Goal: Information Seeking & Learning: Find specific fact

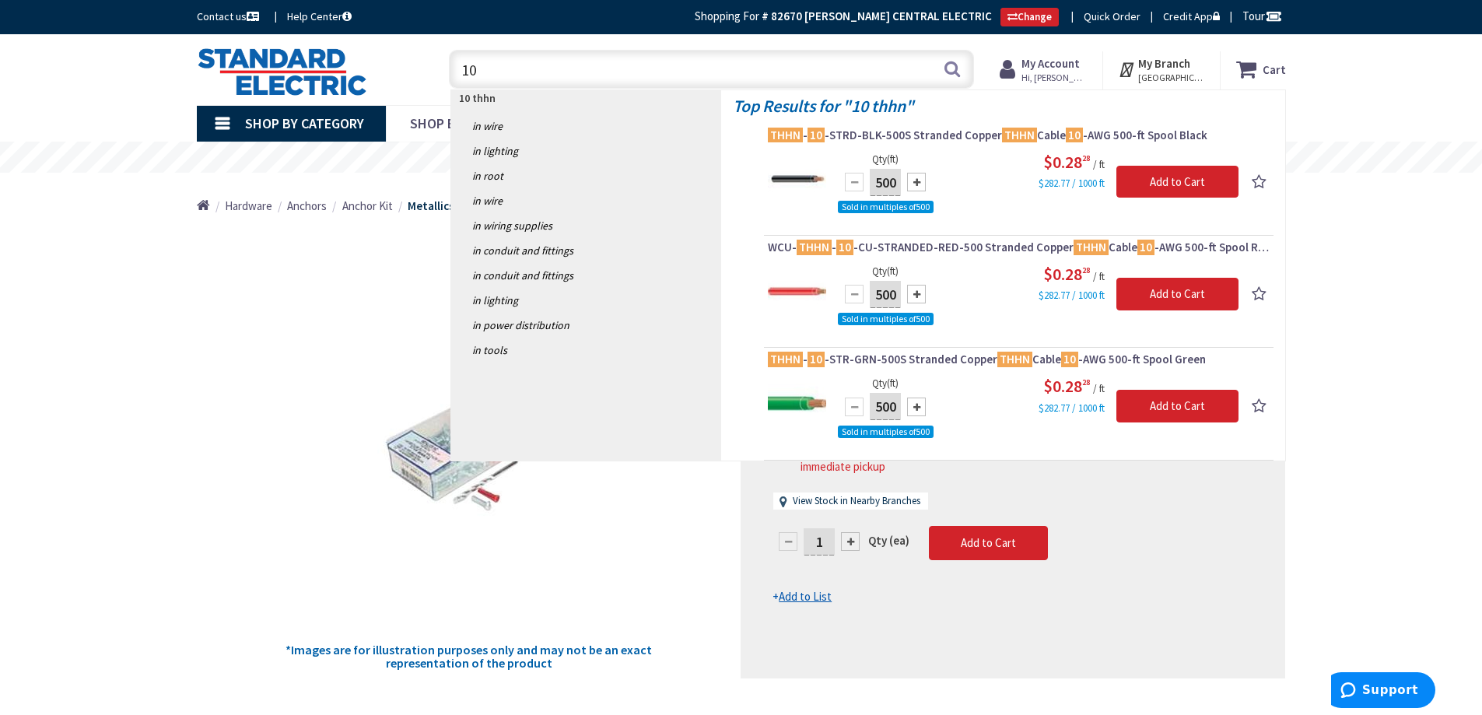
type input "1"
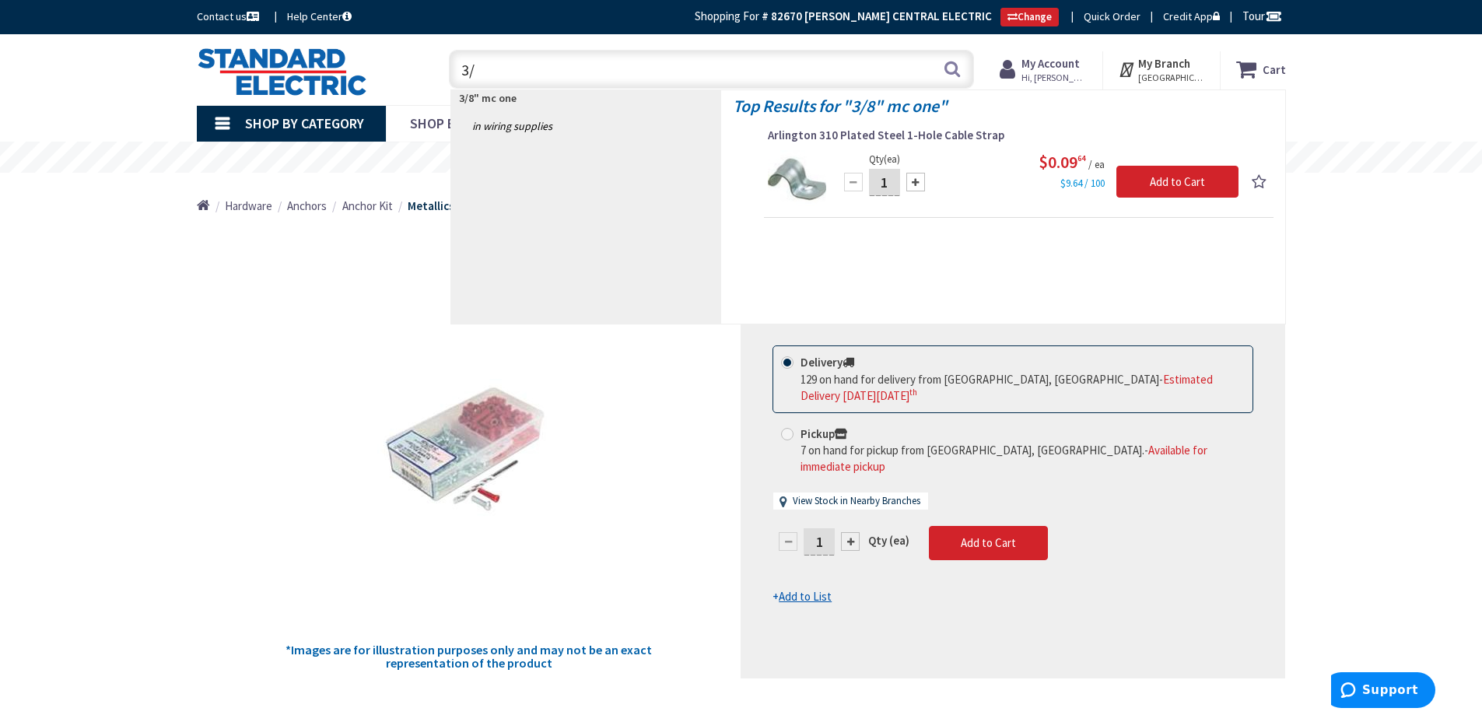
type input "3"
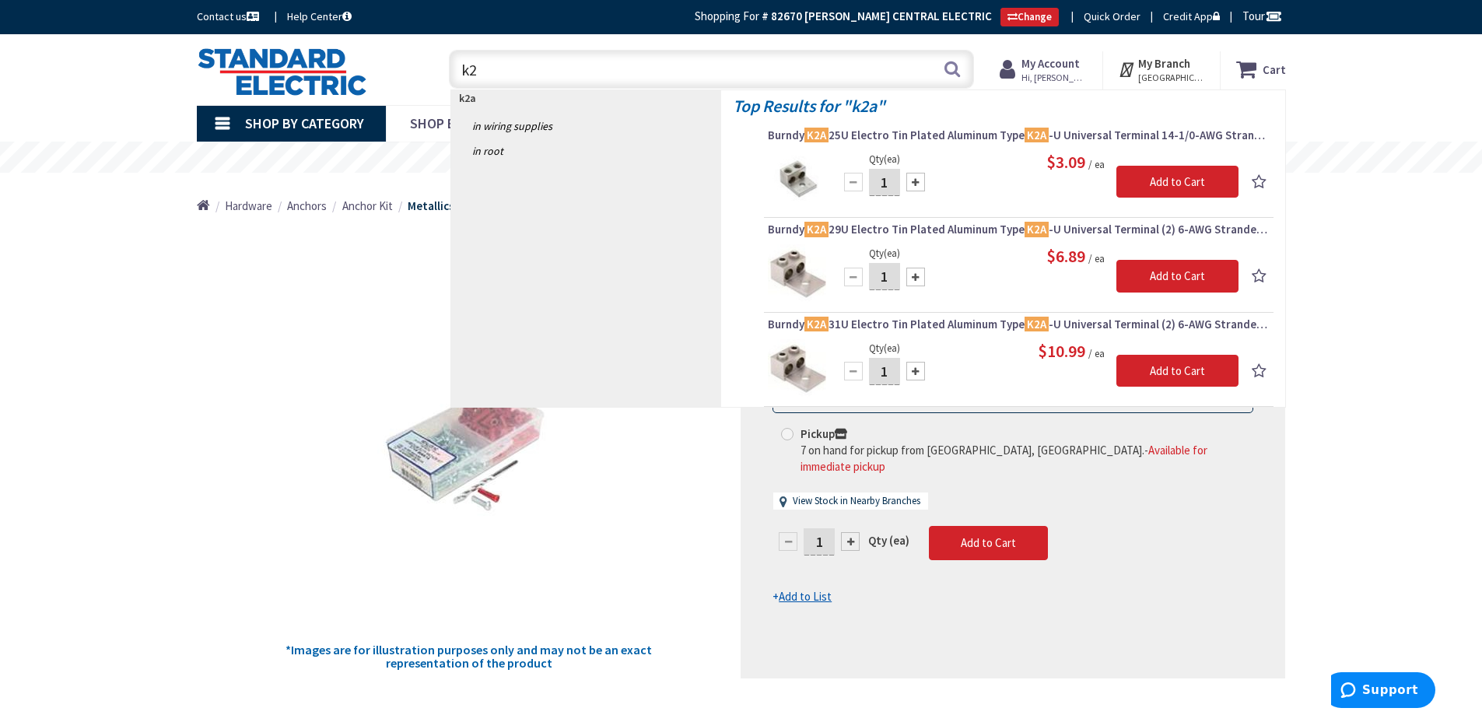
type input "k"
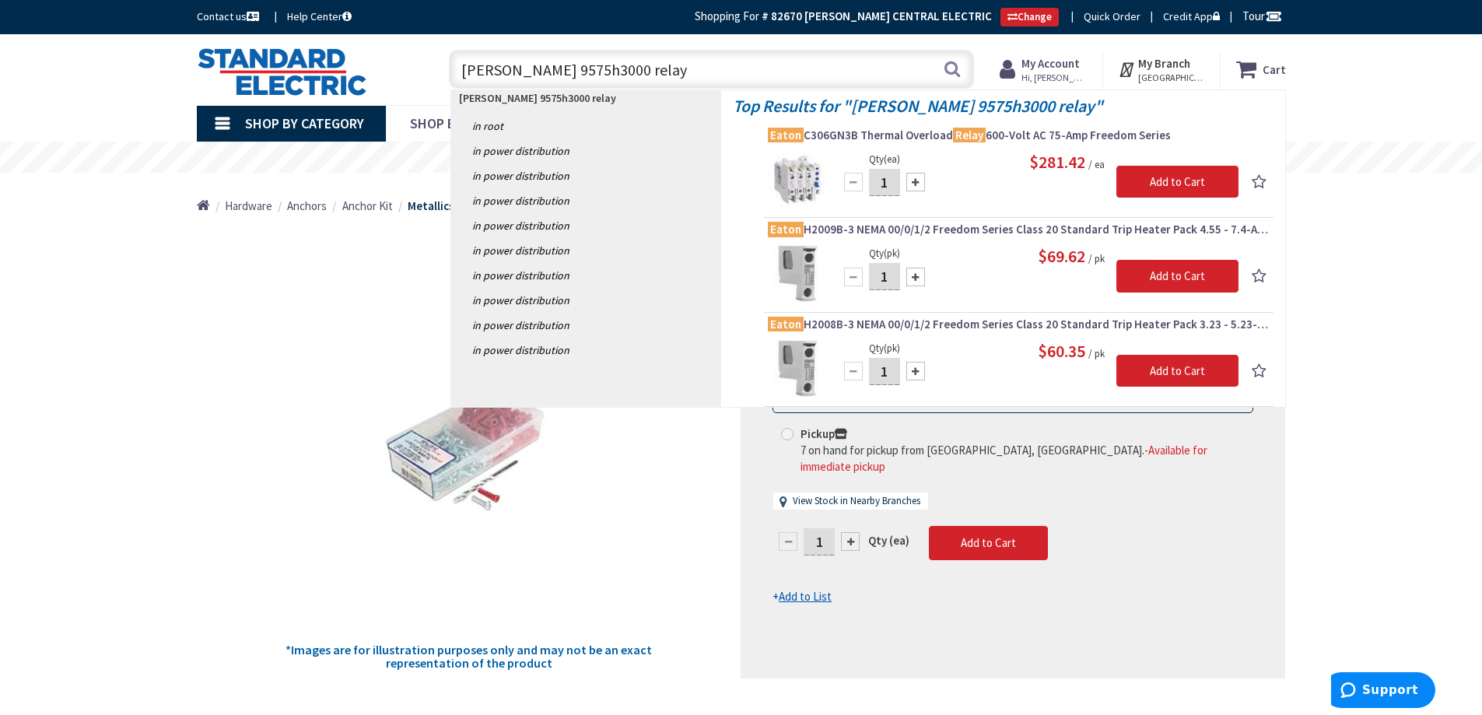
click at [572, 67] on input "eaton 9575h3000 relay" at bounding box center [711, 69] width 525 height 39
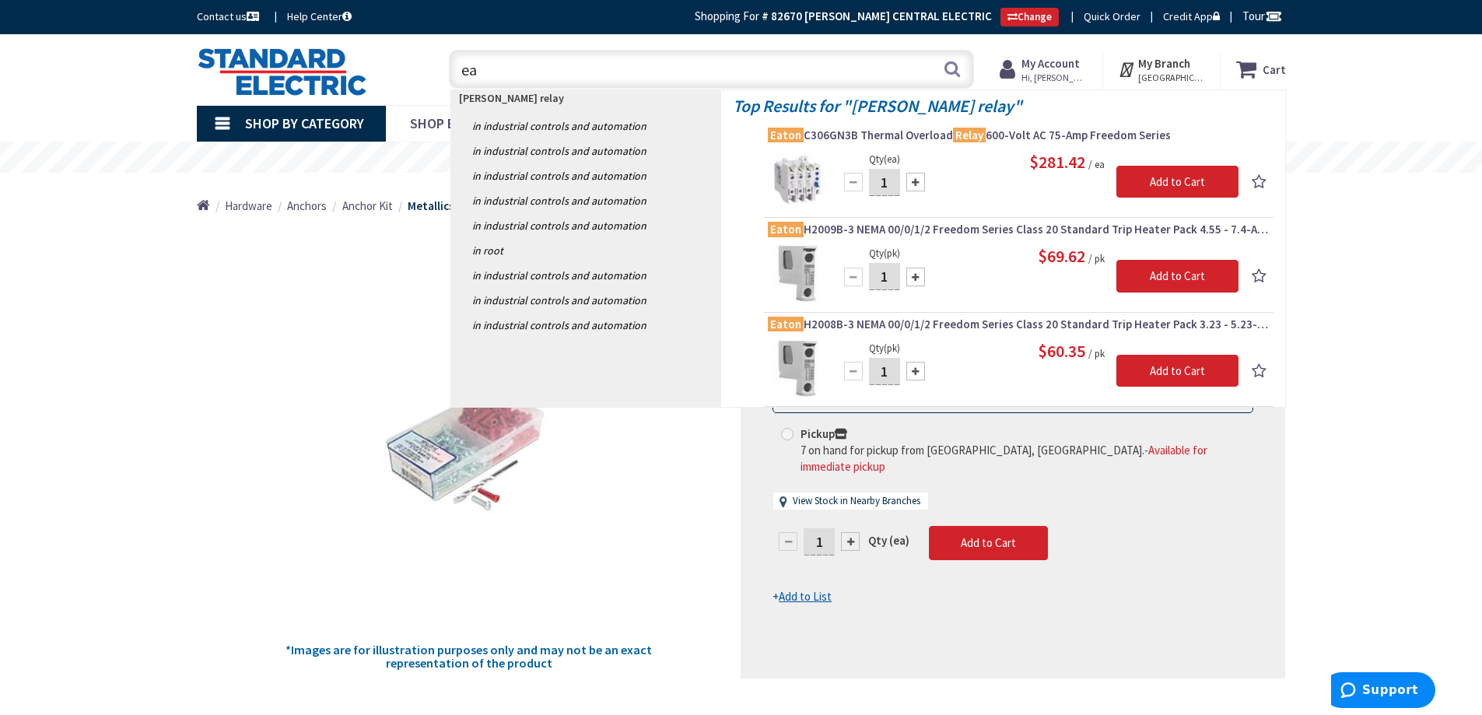
type input "e"
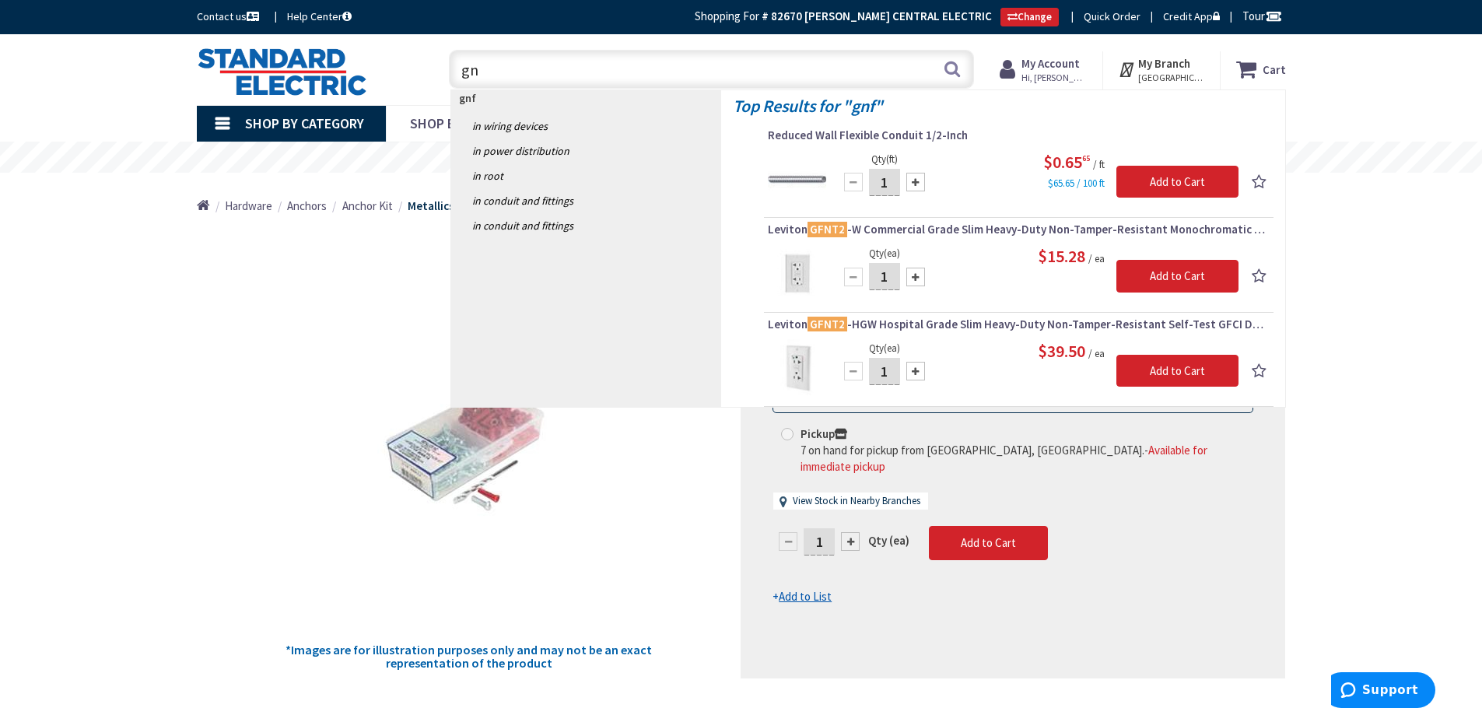
type input "g"
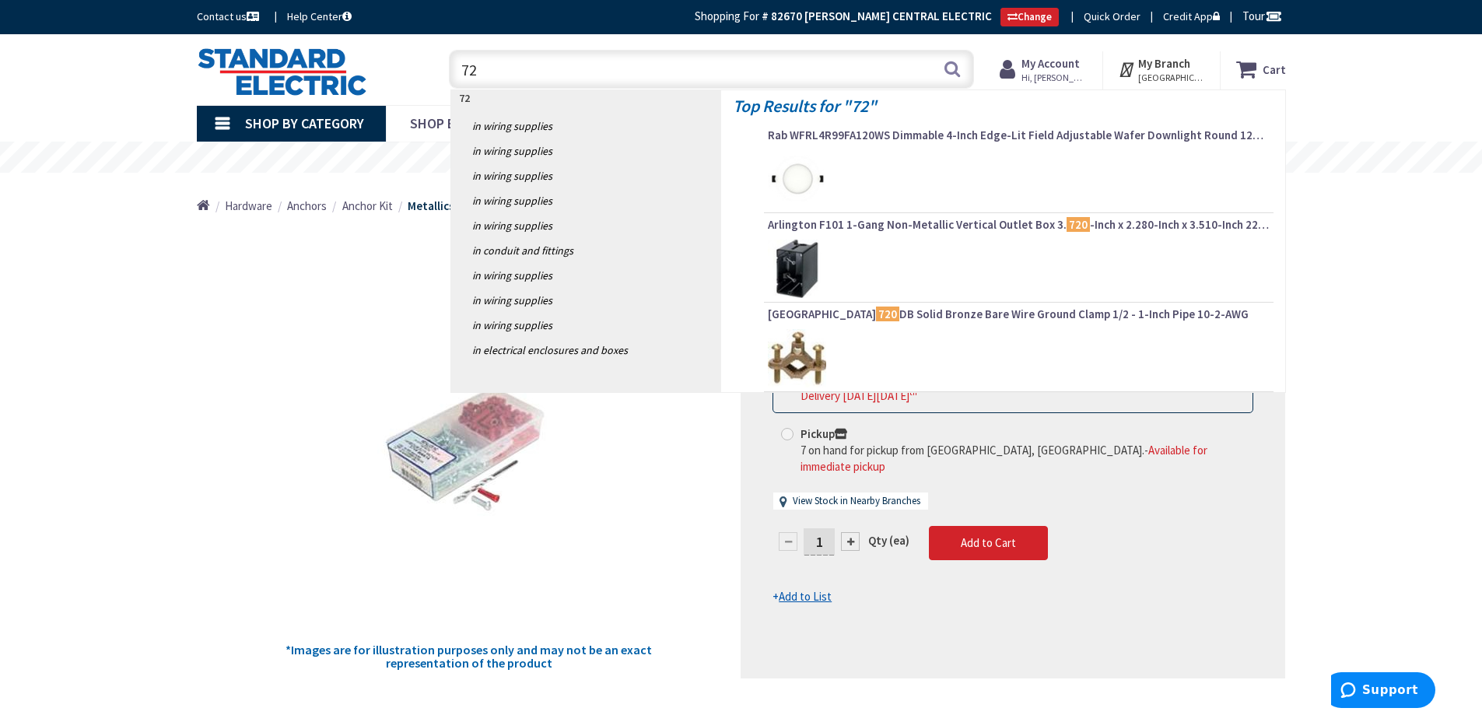
type input "7"
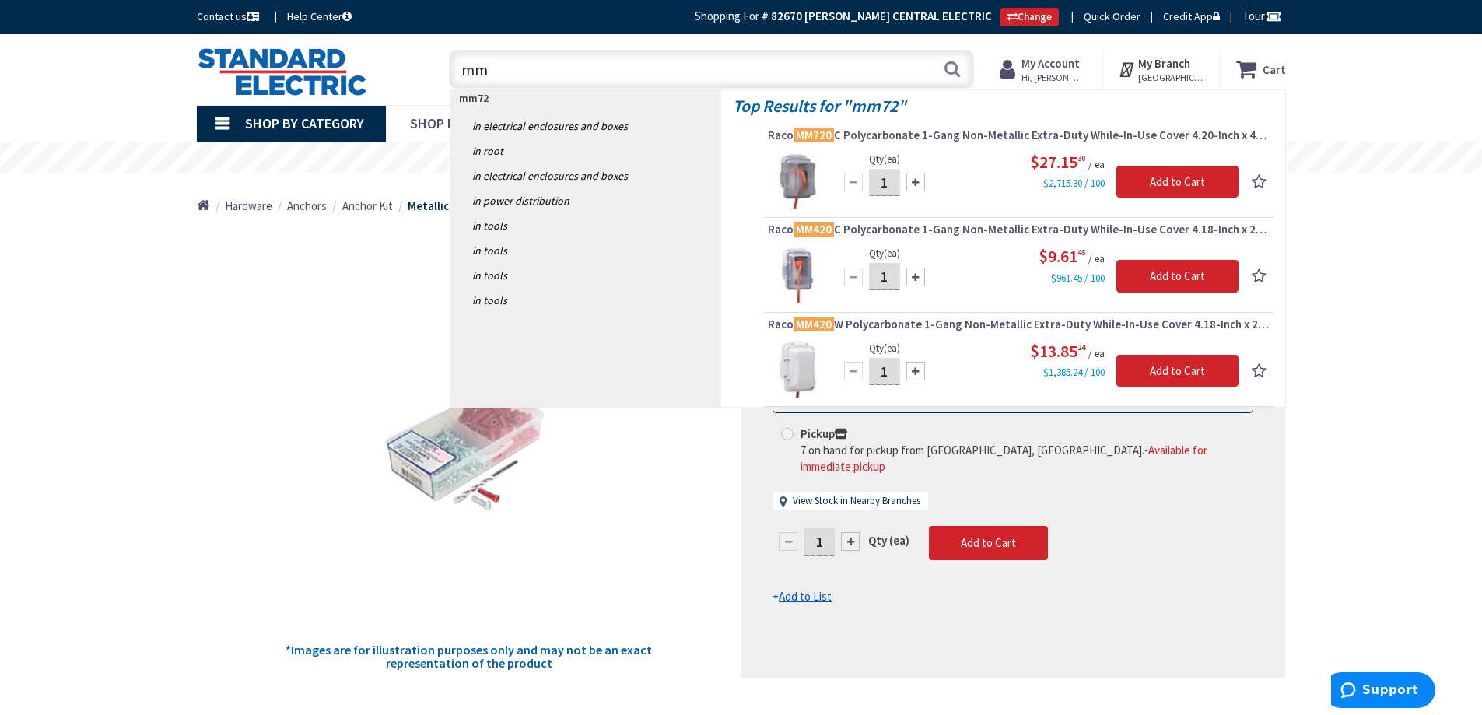
type input "m"
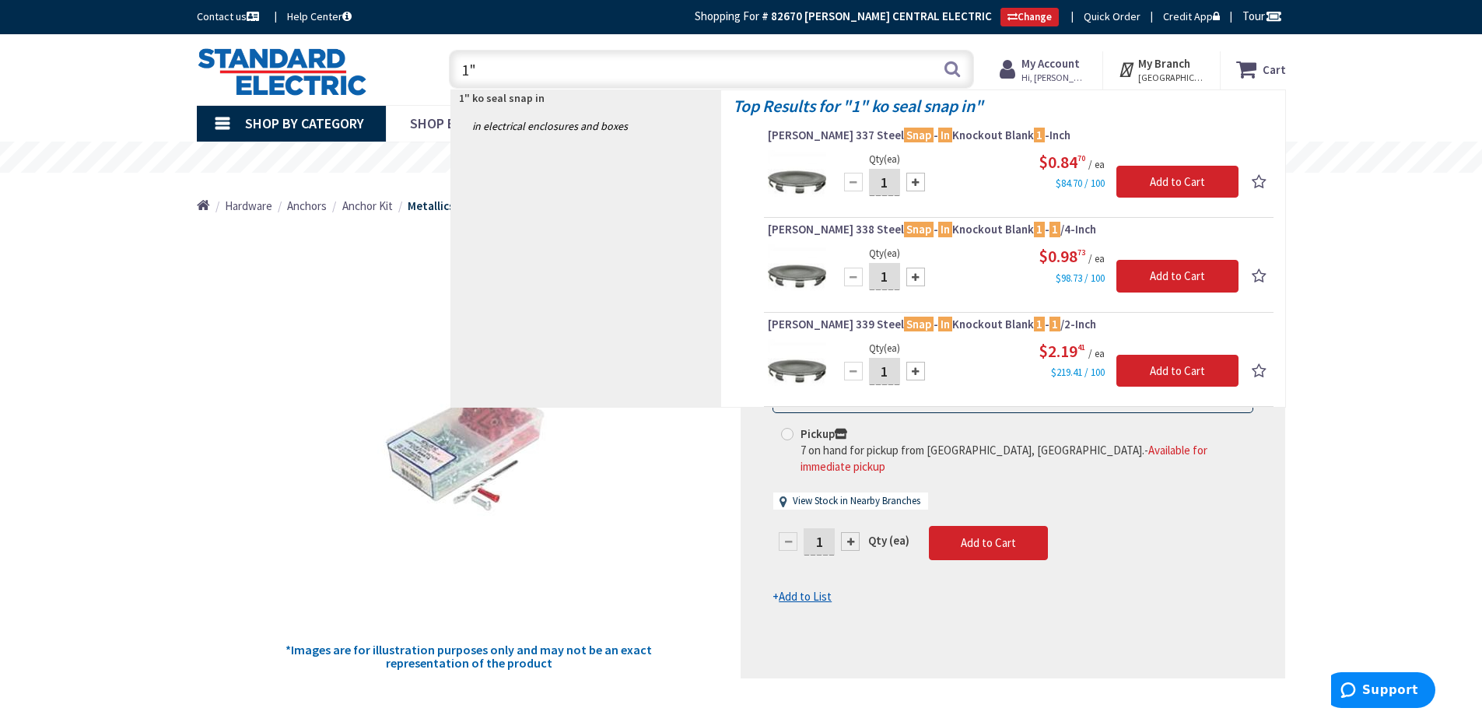
type input "1"
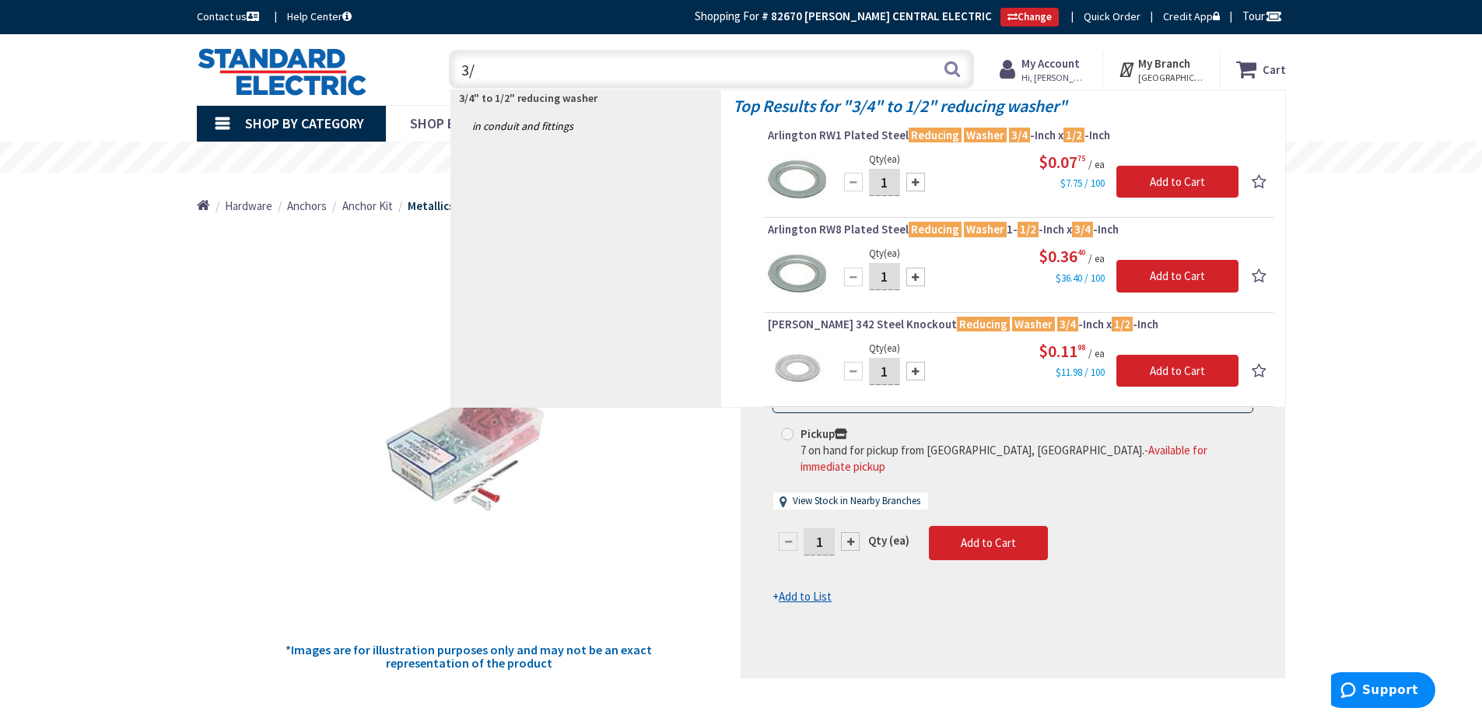
type input "3"
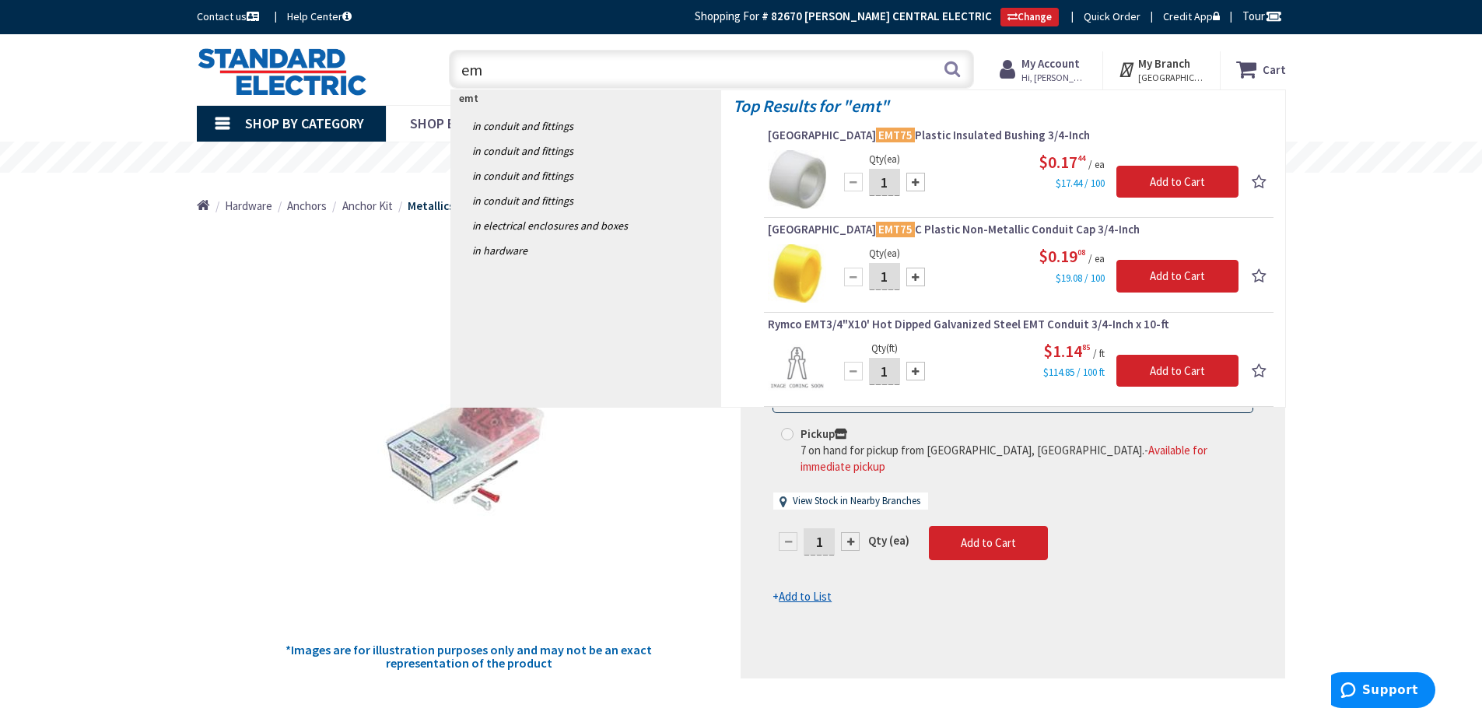
type input "e"
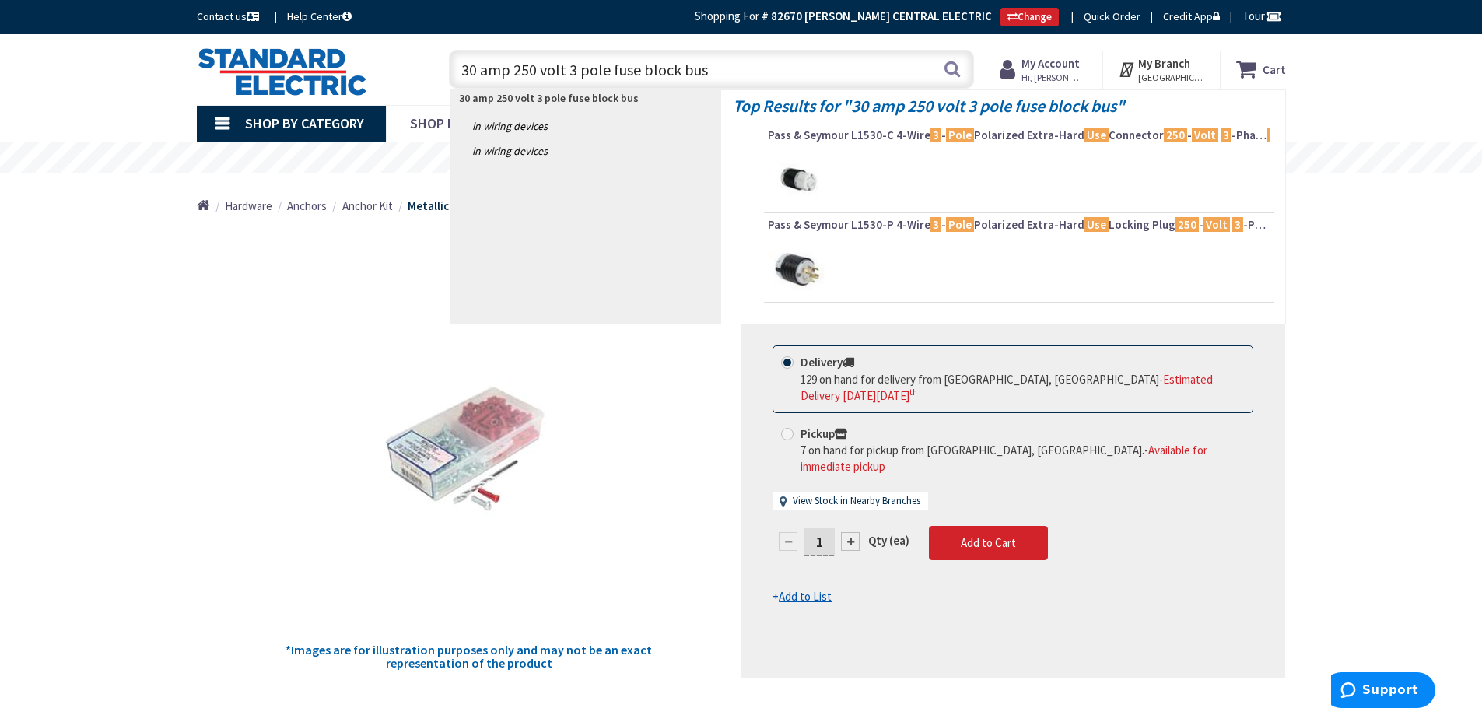
type input "30 amp 250 volt 3 pole fuse block buss"
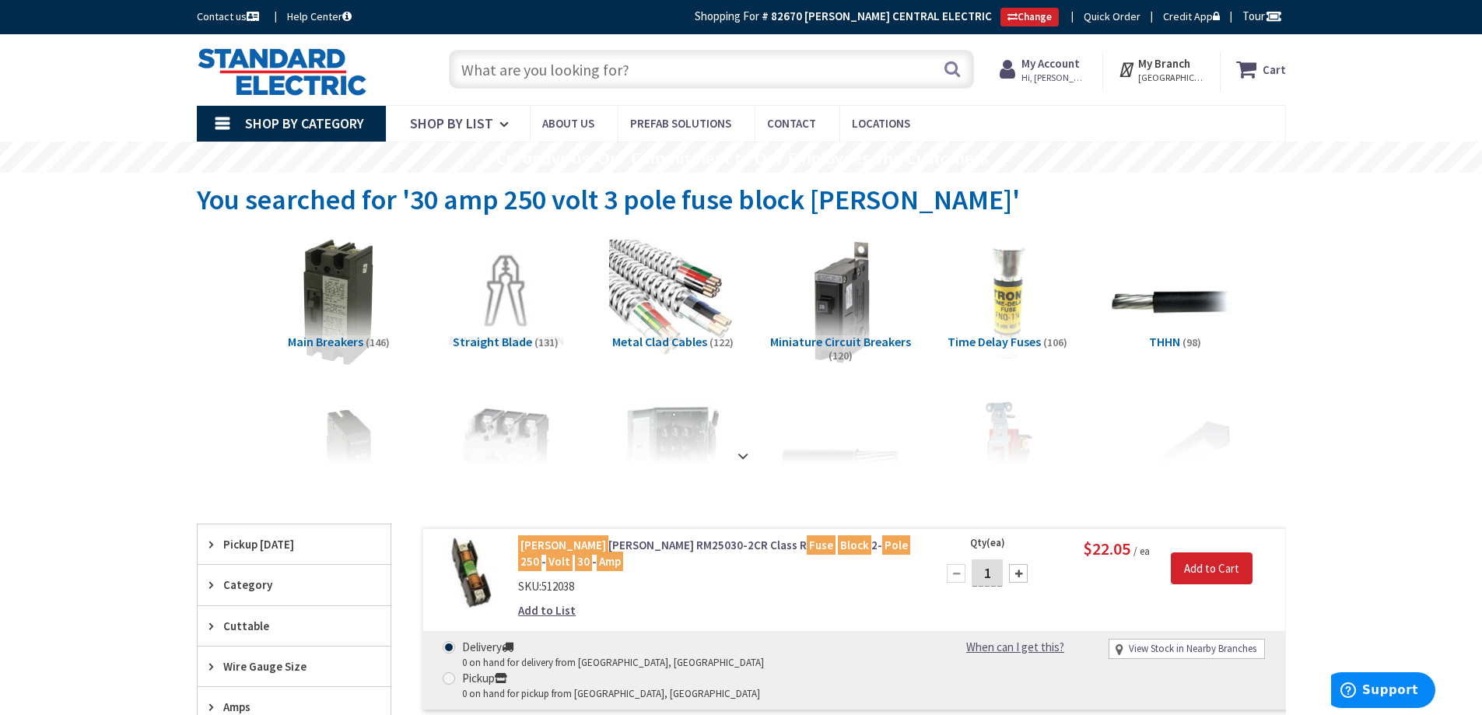
click at [486, 66] on input "text" at bounding box center [711, 69] width 525 height 39
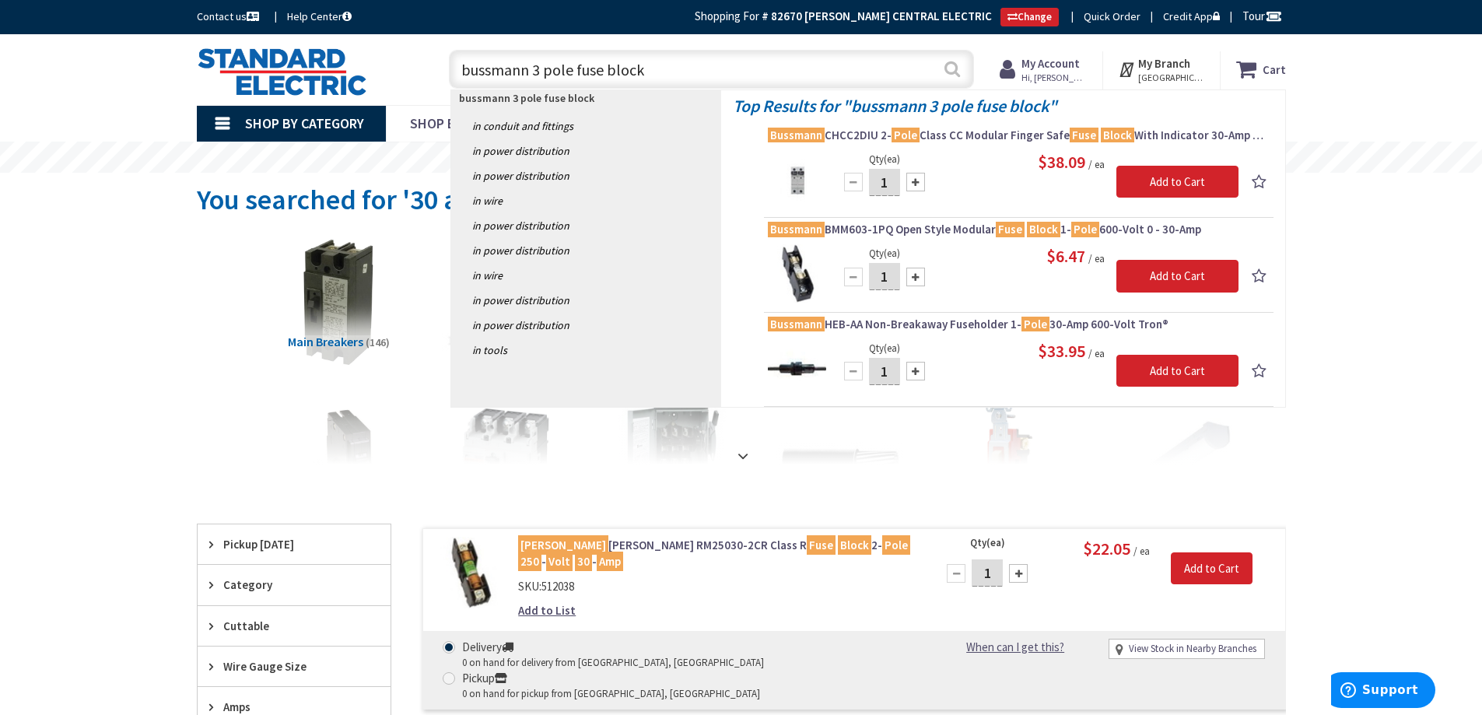
type input "bussmann 3 pole fuse block"
click at [956, 72] on button "Search" at bounding box center [952, 68] width 20 height 35
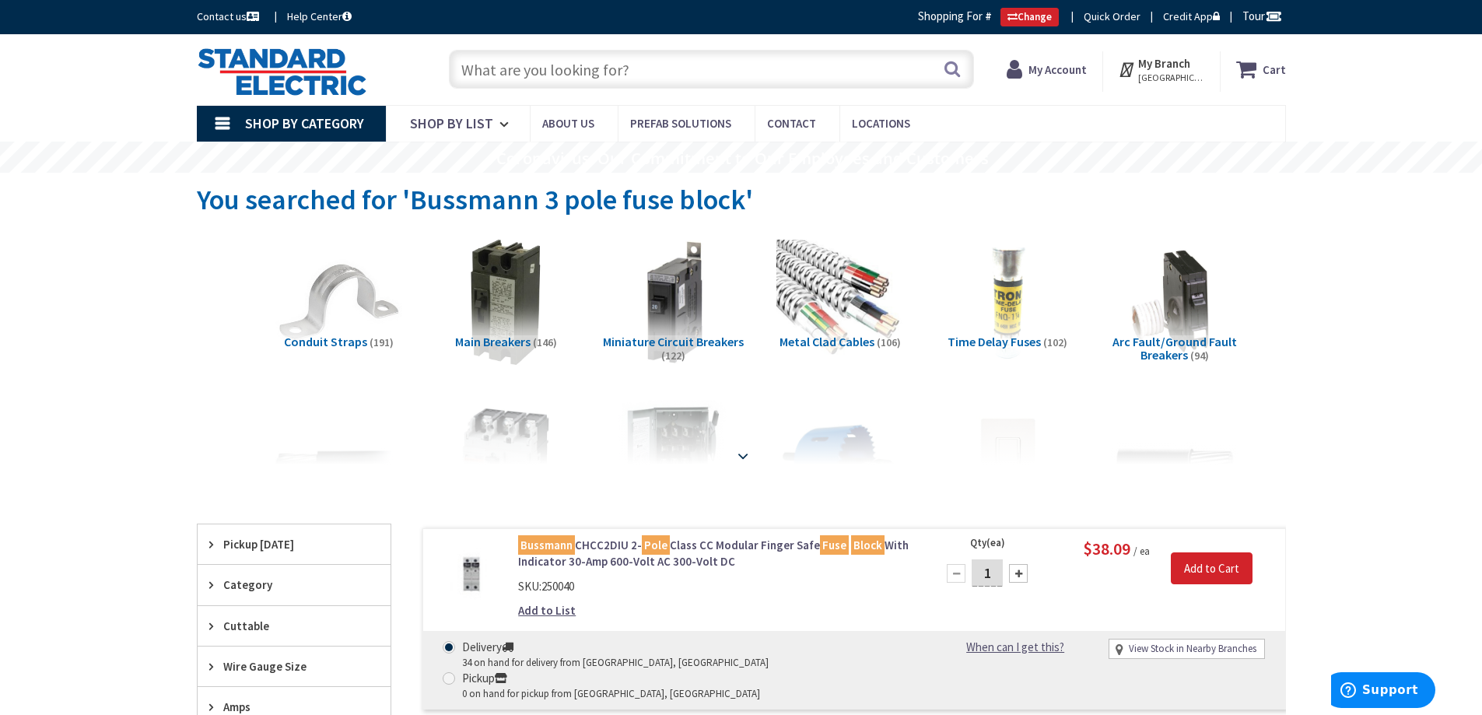
click at [527, 449] on div at bounding box center [742, 422] width 1012 height 86
click at [489, 68] on input "text" at bounding box center [711, 69] width 525 height 39
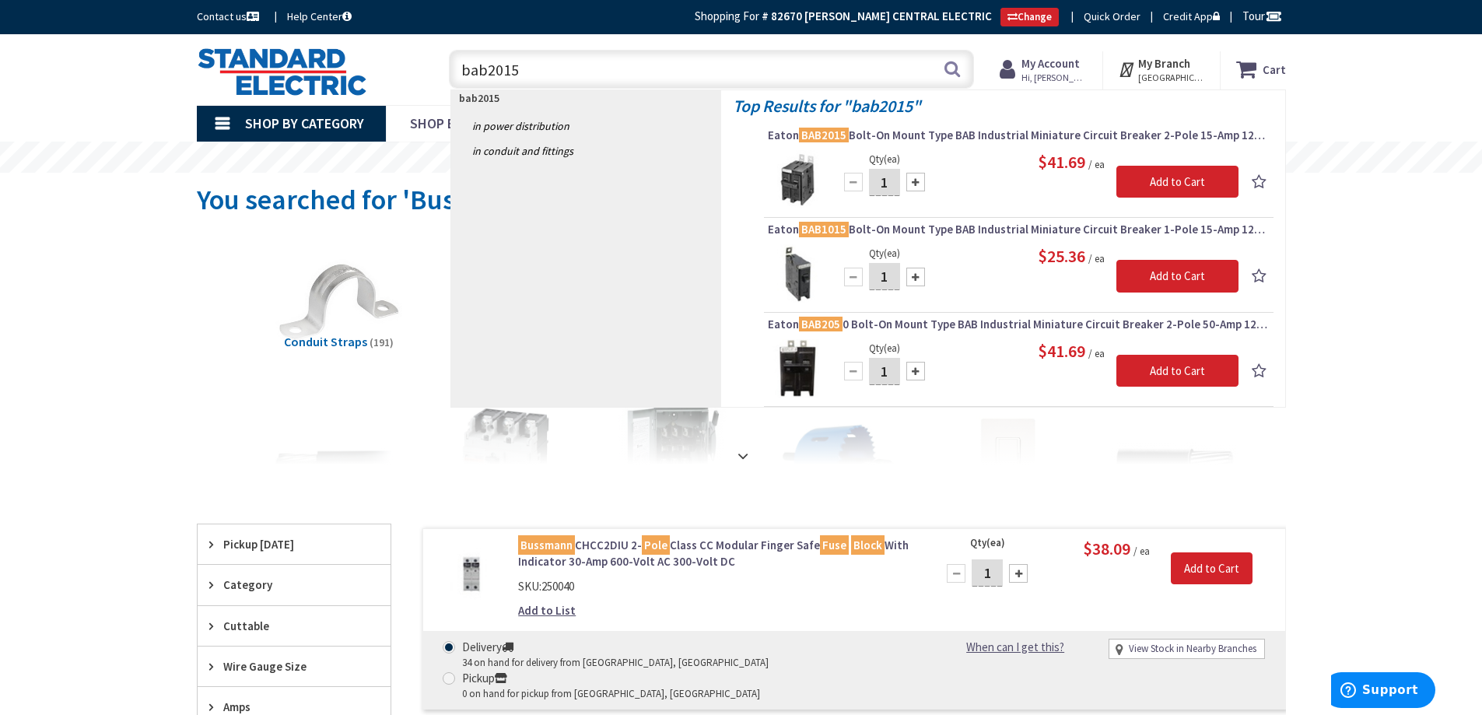
type input "bab2015"
